Goal: Navigation & Orientation: Find specific page/section

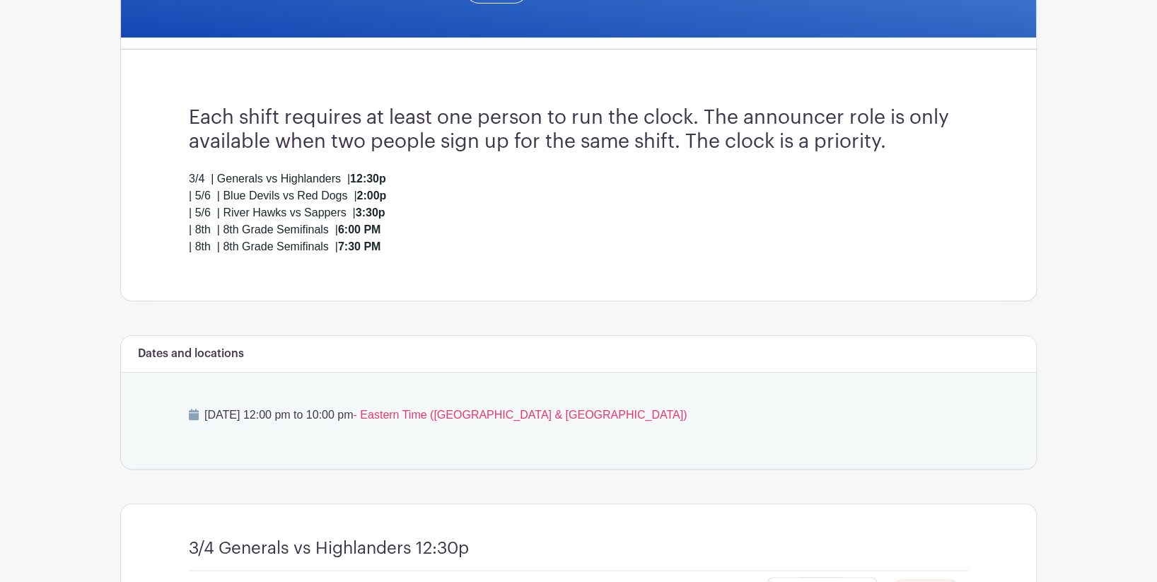
scroll to position [315, 0]
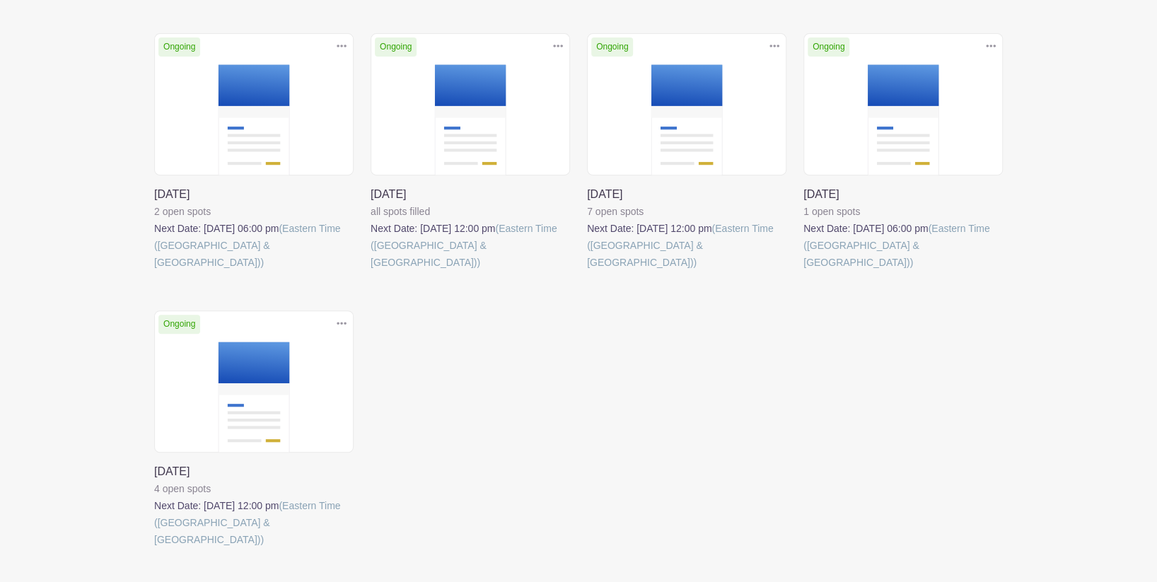
scroll to position [307, 0]
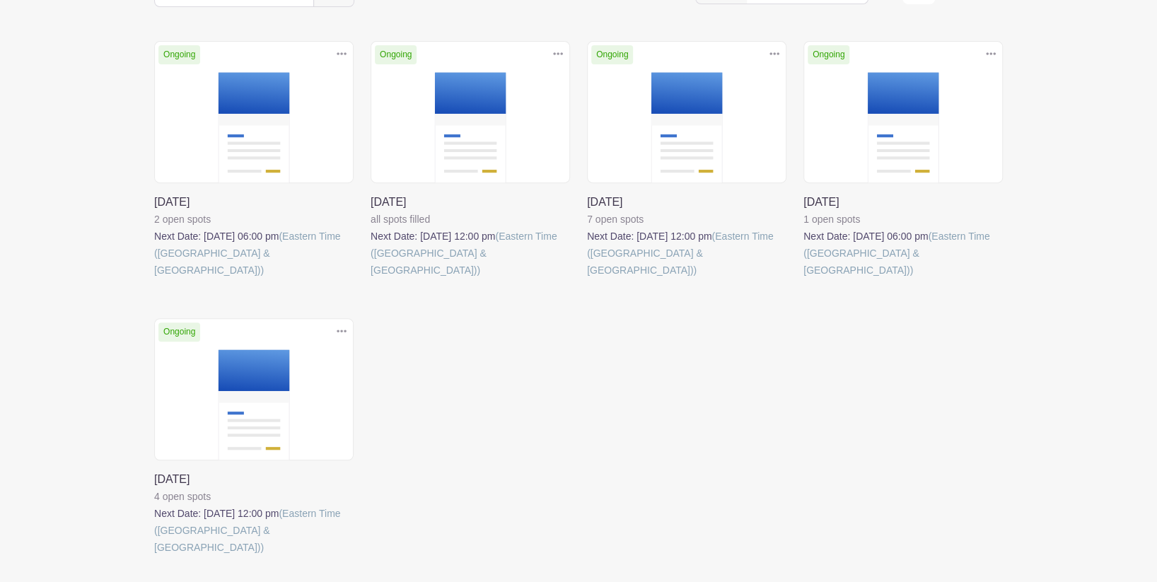
click at [804, 279] on link at bounding box center [804, 279] width 0 height 0
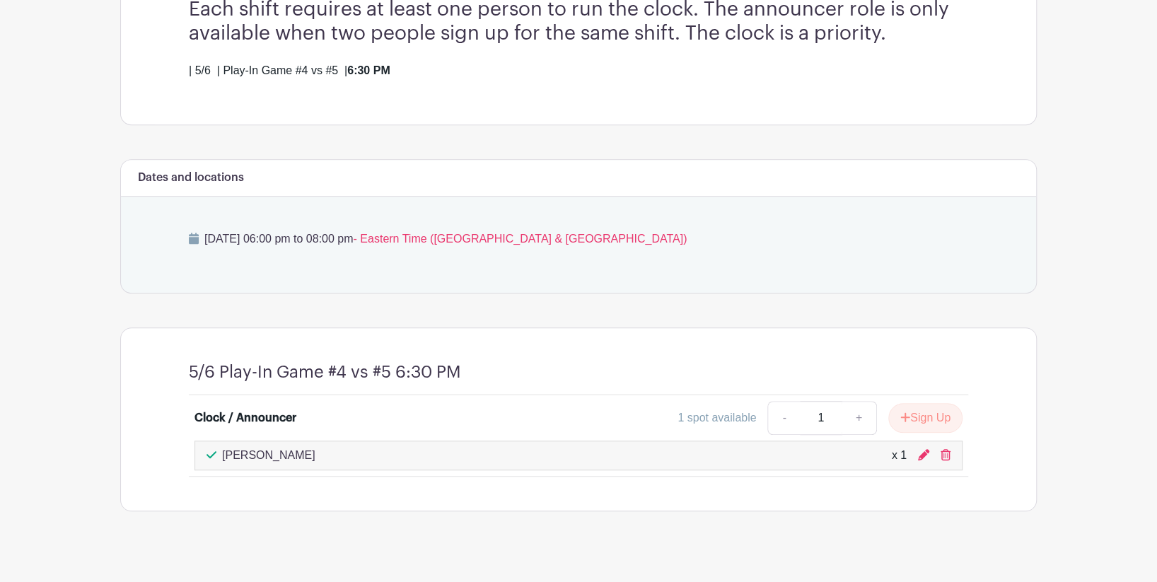
scroll to position [440, 0]
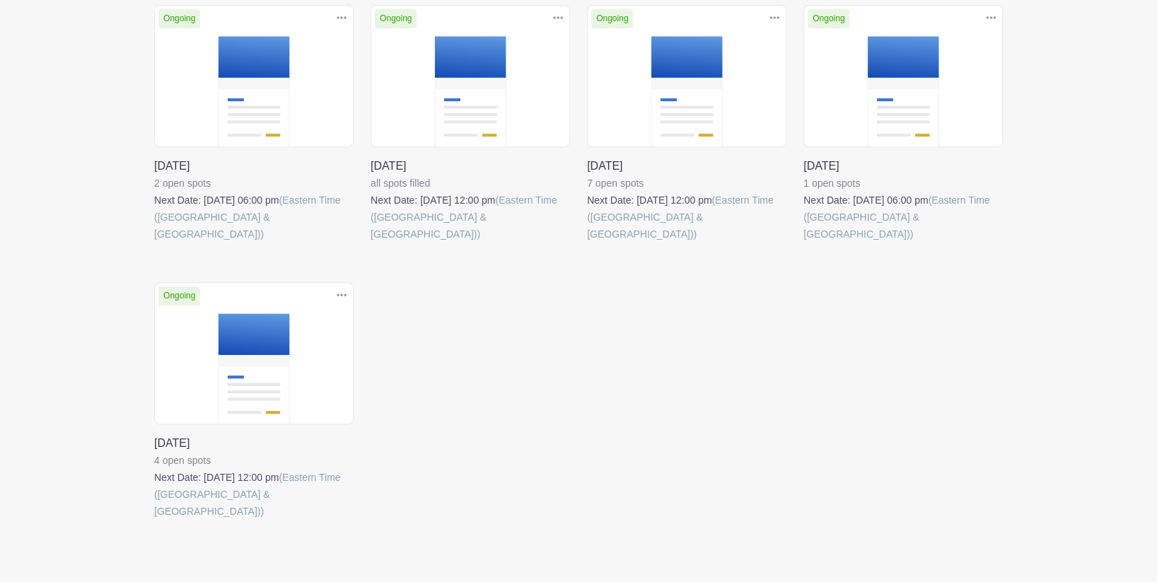
scroll to position [307, 0]
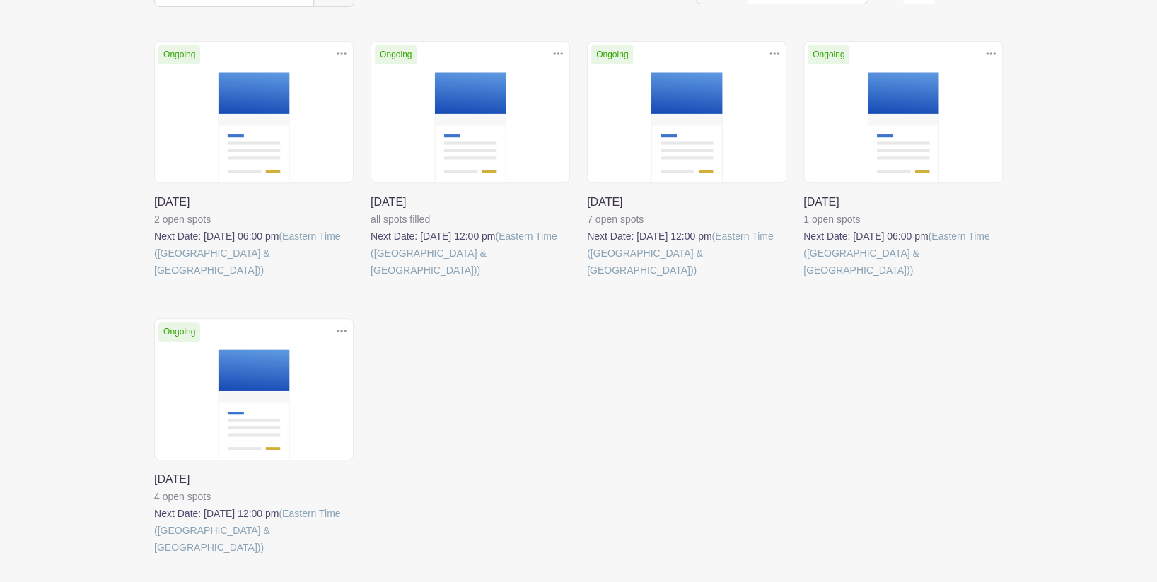
click at [154, 556] on link at bounding box center [154, 556] width 0 height 0
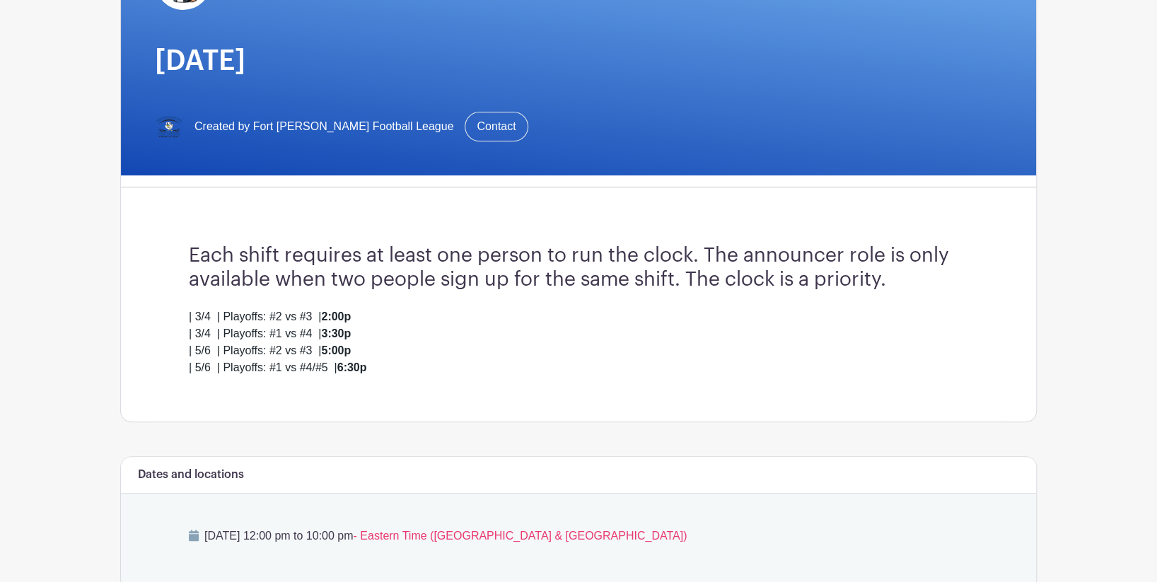
scroll to position [175, 0]
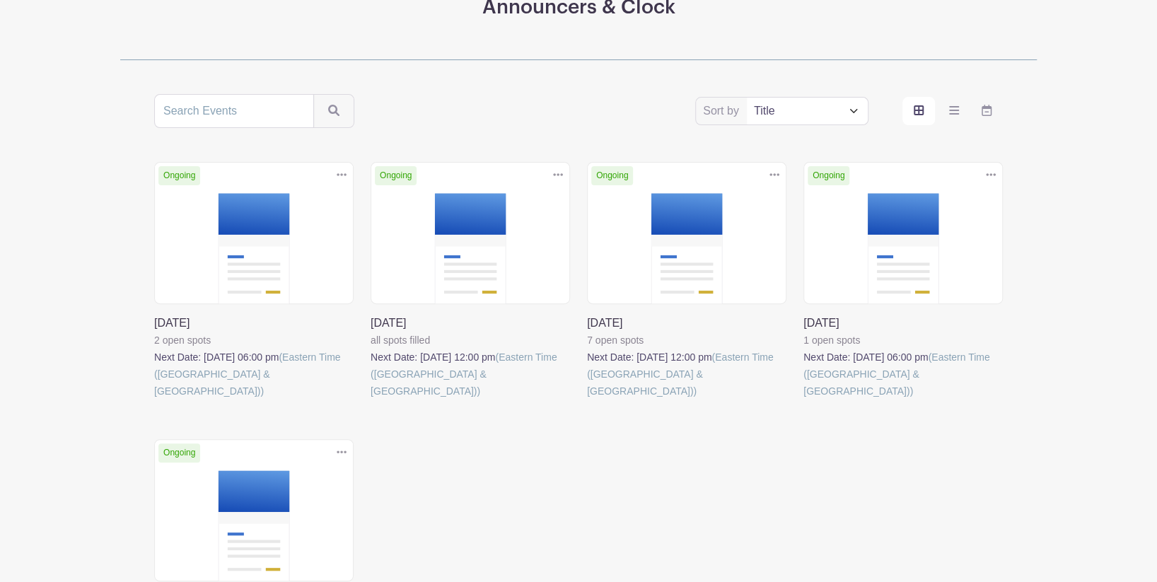
scroll to position [307, 0]
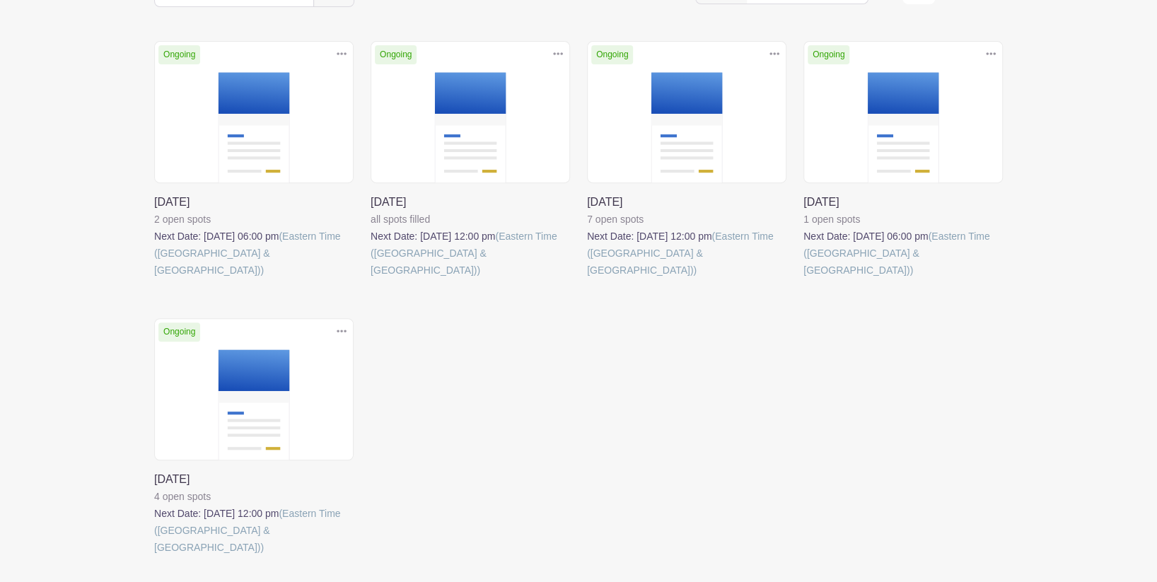
click at [154, 279] on link at bounding box center [154, 279] width 0 height 0
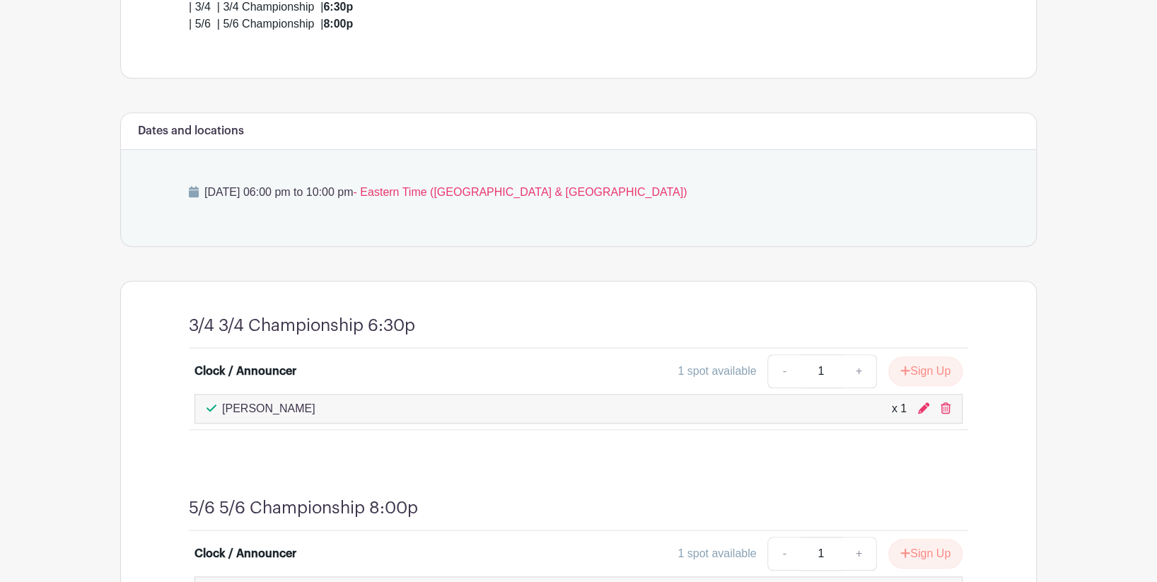
scroll to position [553, 0]
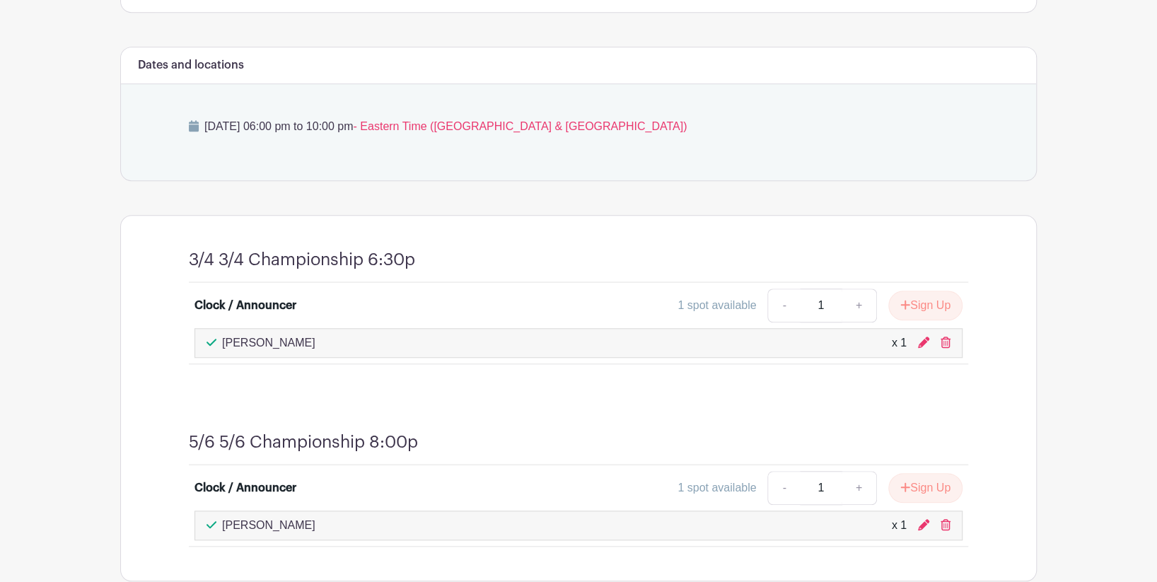
click at [447, 386] on div "3/4 3/4 Championship 6:30p Clock / Announcer 1 spot available - 1 + Sign Up [PE…" at bounding box center [579, 307] width 848 height 183
